Goal: Task Accomplishment & Management: Complete application form

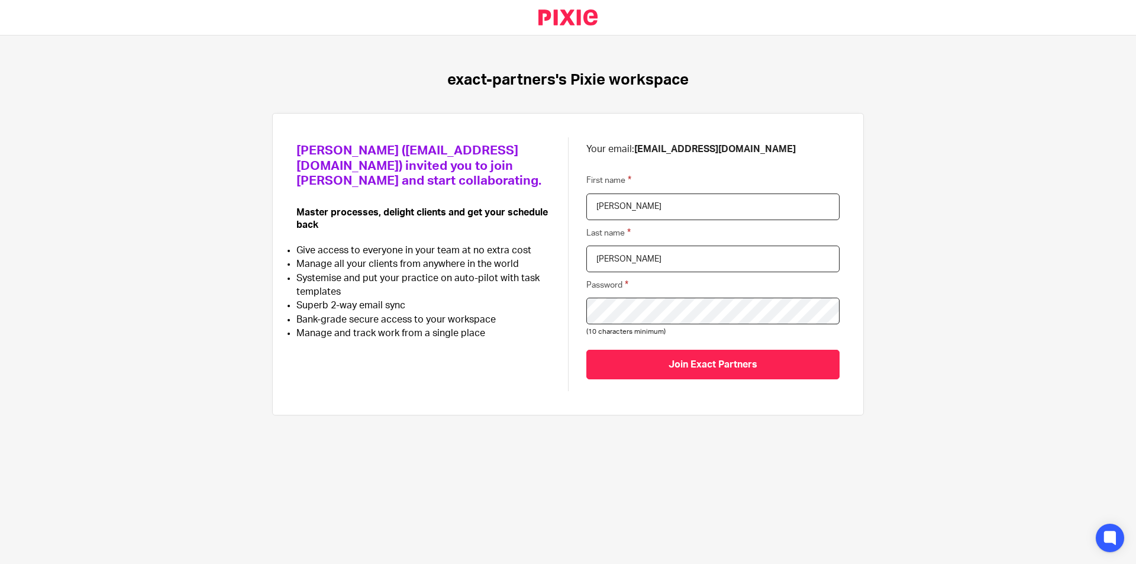
click at [586, 350] on input "Join Exact Partners" at bounding box center [712, 364] width 253 height 29
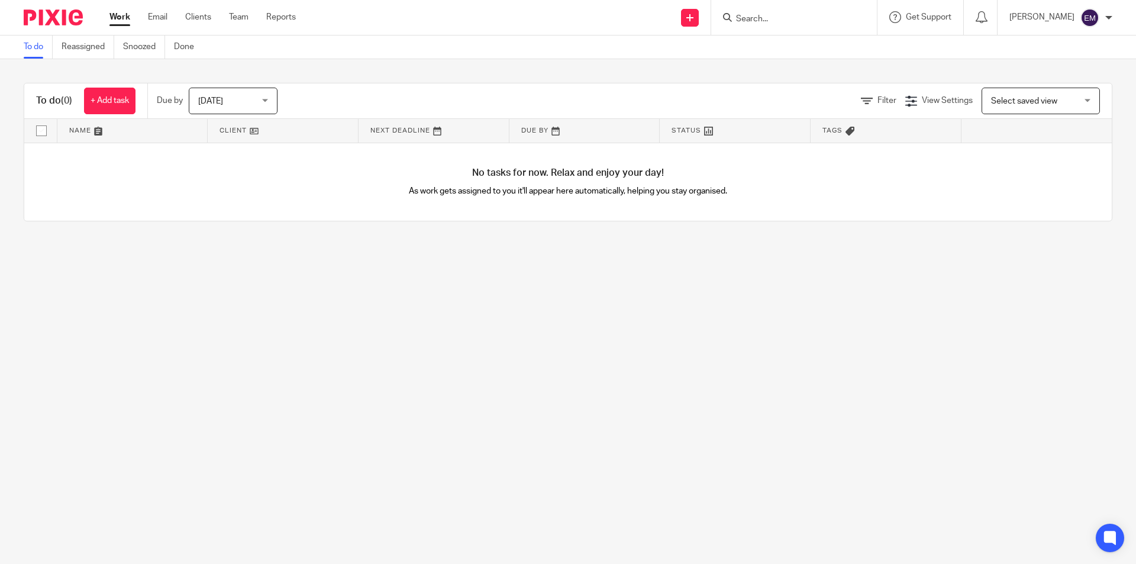
click at [169, 20] on ul "Work Email Clients Team Reports" at bounding box center [211, 17] width 204 height 12
click at [164, 17] on link "Email" at bounding box center [158, 17] width 20 height 12
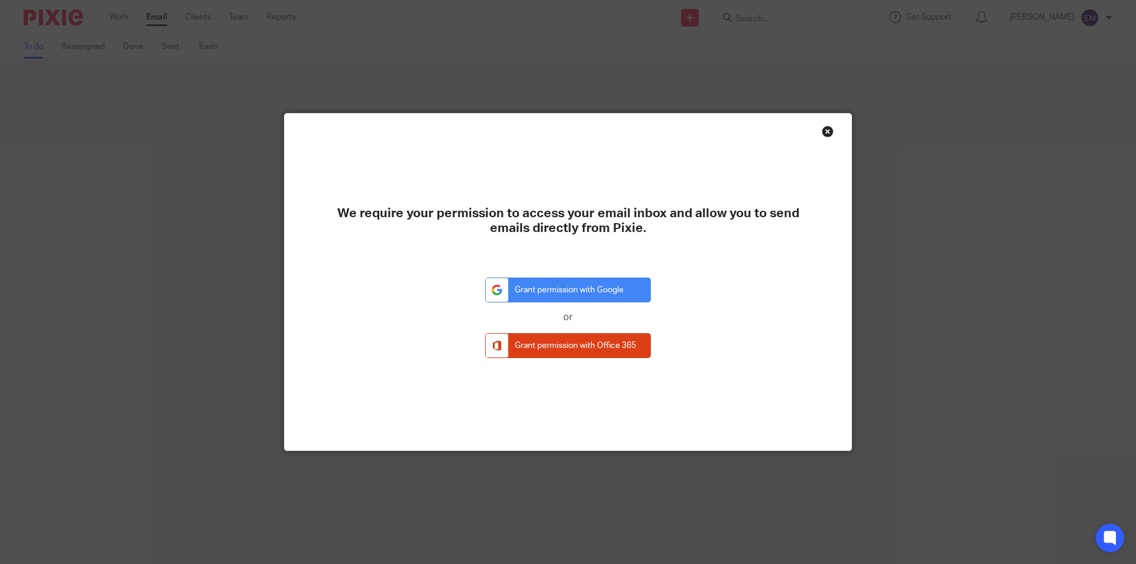
click at [823, 130] on div "Close this dialog window" at bounding box center [828, 131] width 12 height 12
